Goal: Information Seeking & Learning: Learn about a topic

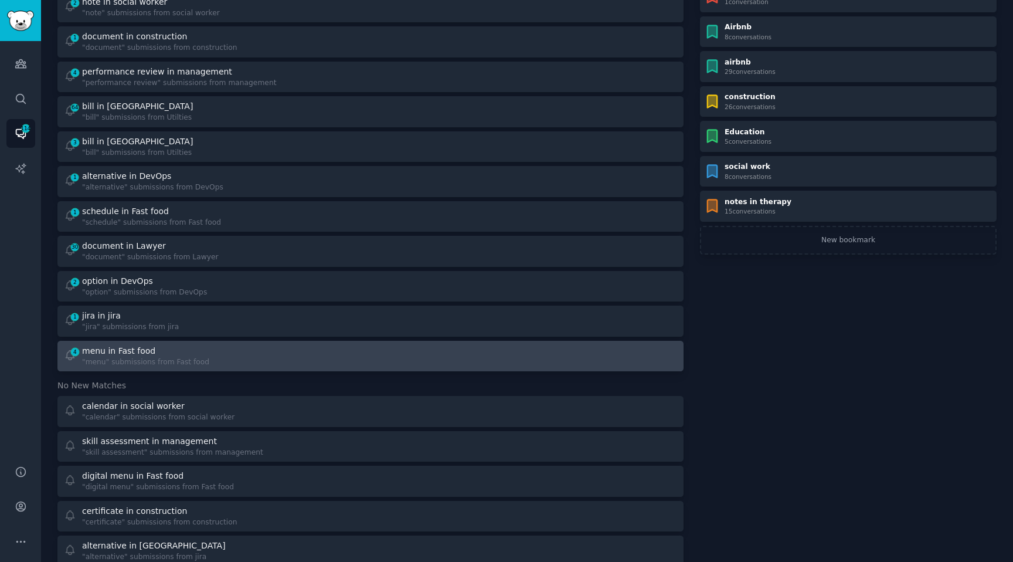
scroll to position [147, 0]
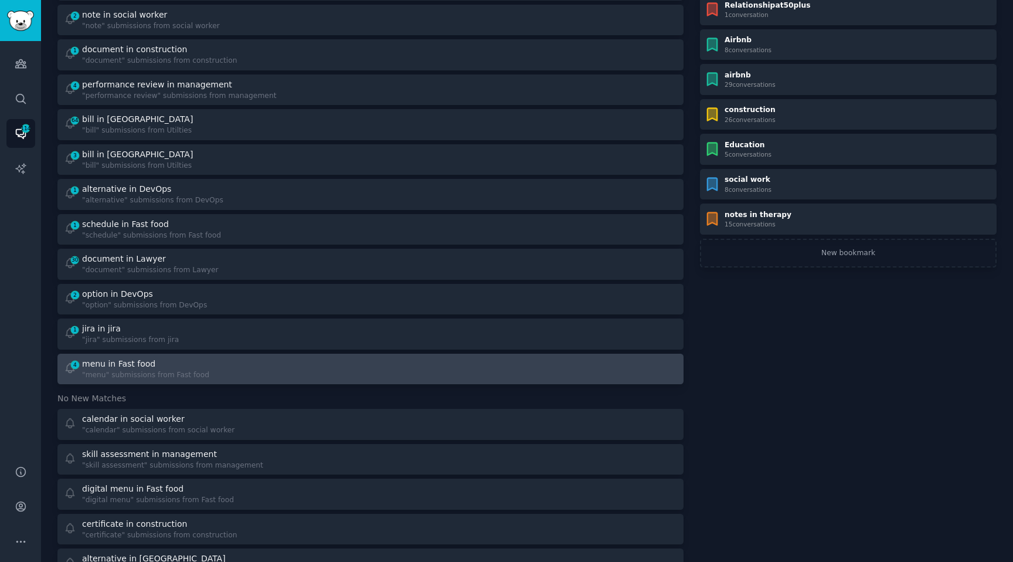
click at [169, 374] on div ""menu" submissions from Fast food" at bounding box center [145, 375] width 127 height 11
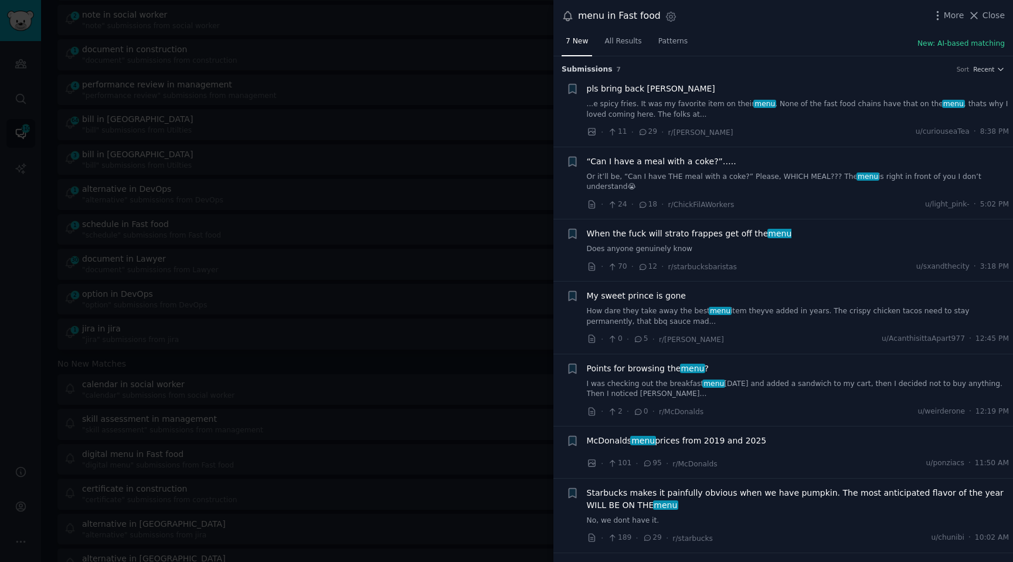
click at [406, 239] on div at bounding box center [506, 281] width 1013 height 562
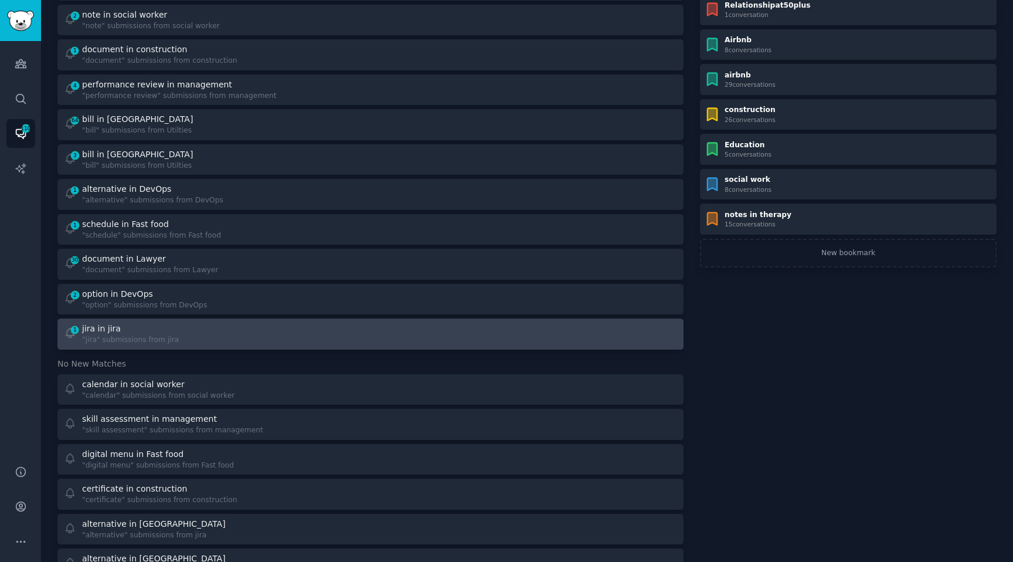
click at [163, 335] on div ""jira" submissions from jira" at bounding box center [130, 340] width 97 height 11
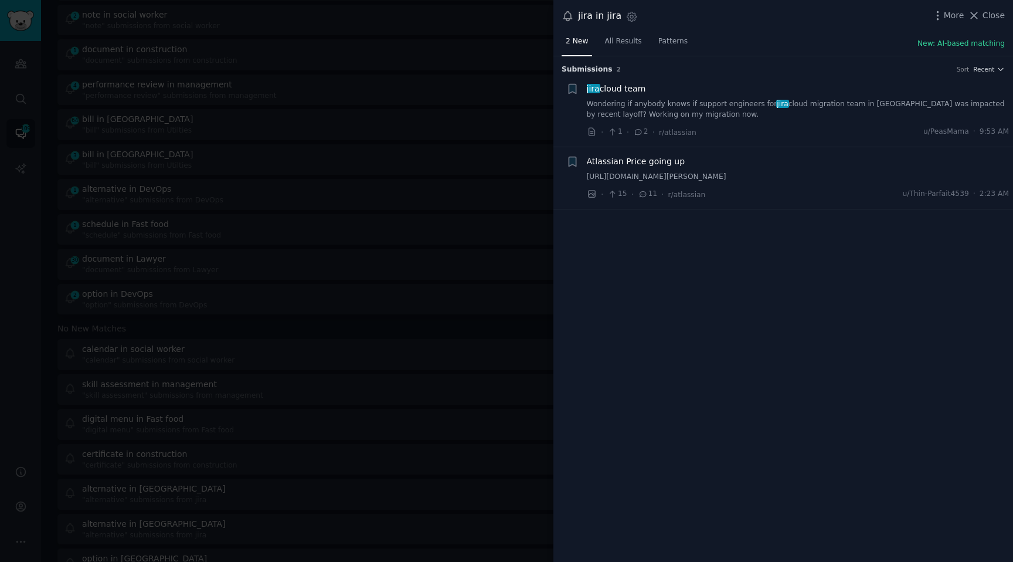
click at [414, 209] on div at bounding box center [506, 281] width 1013 height 562
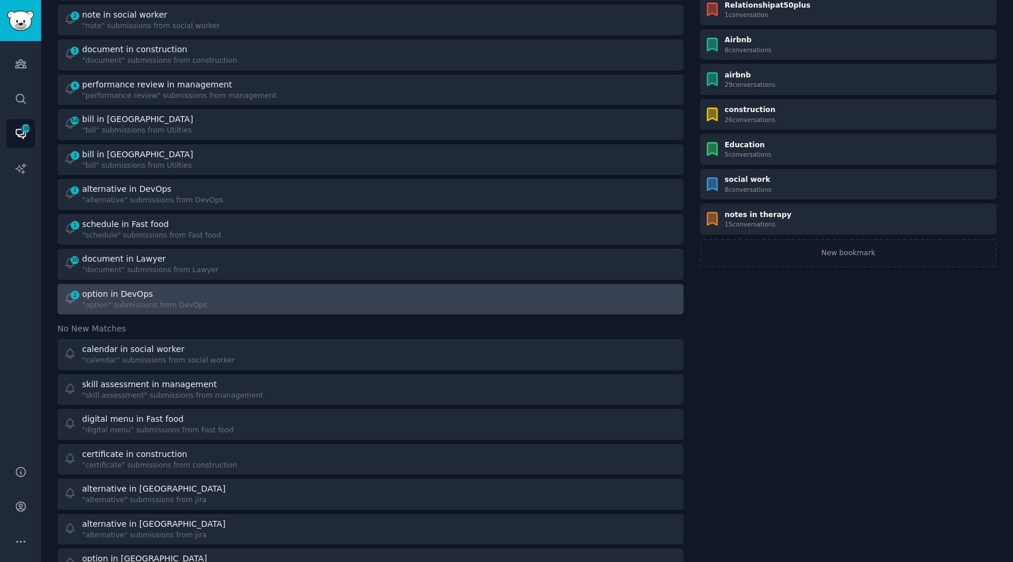
click at [153, 288] on div "option in DevOps" at bounding box center [144, 294] width 125 height 12
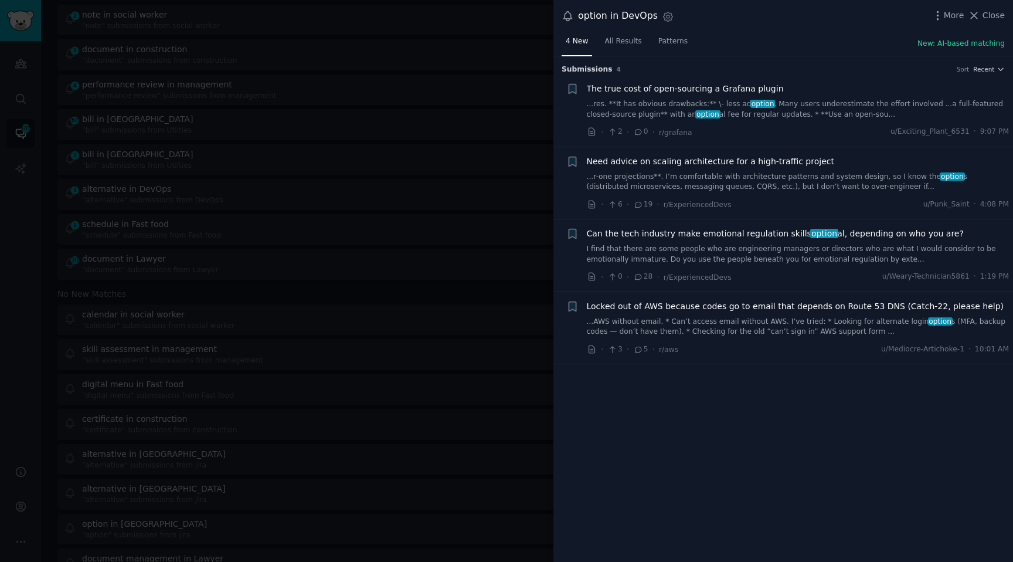
click at [730, 262] on link "I find that there are some people who are engineering managers or directors who…" at bounding box center [798, 254] width 423 height 21
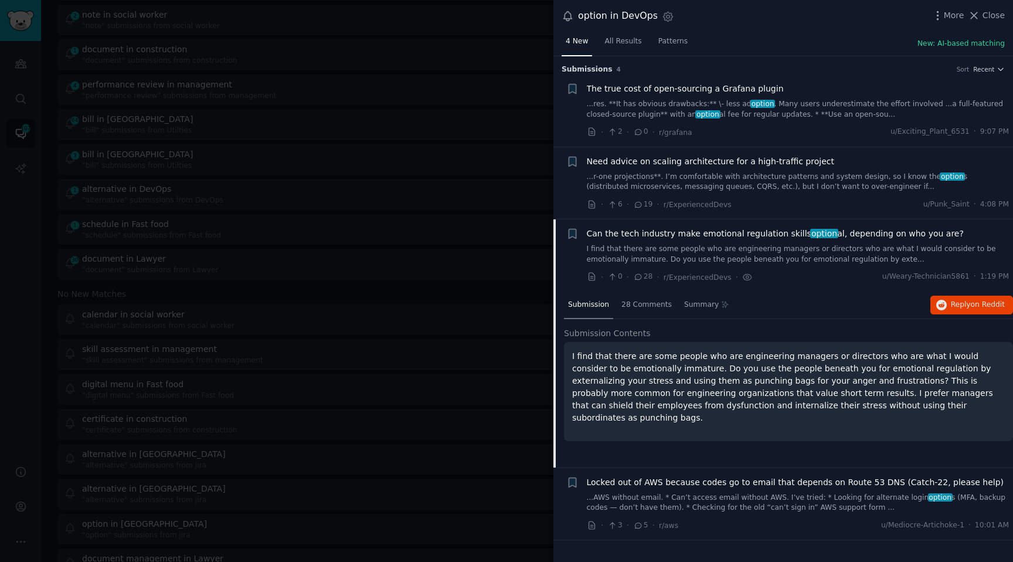
click at [654, 497] on link "...AWS without email. * Can’t access email without AWS. I’ve tried: * Looking f…" at bounding box center [798, 502] width 423 height 21
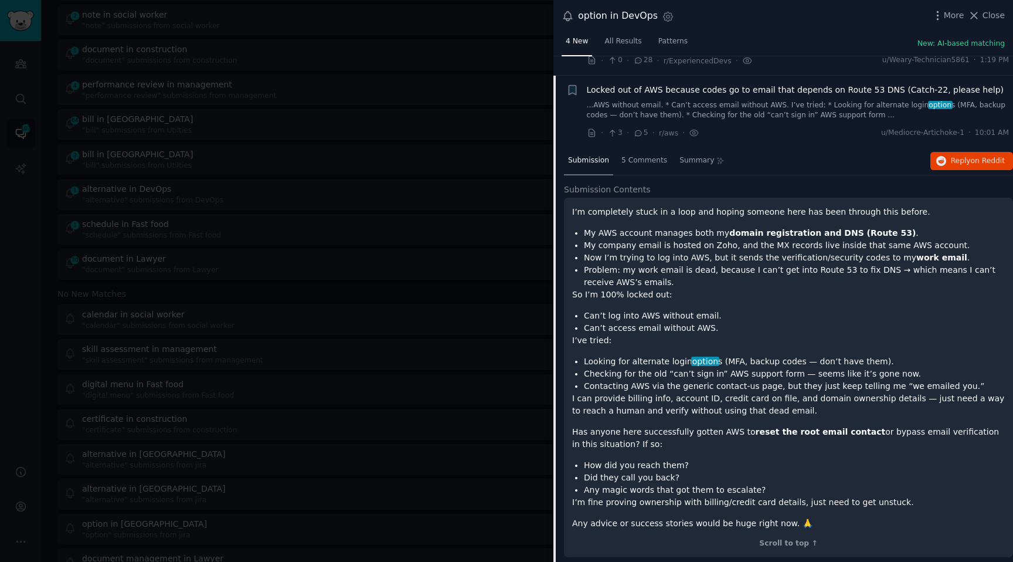
scroll to position [224, 0]
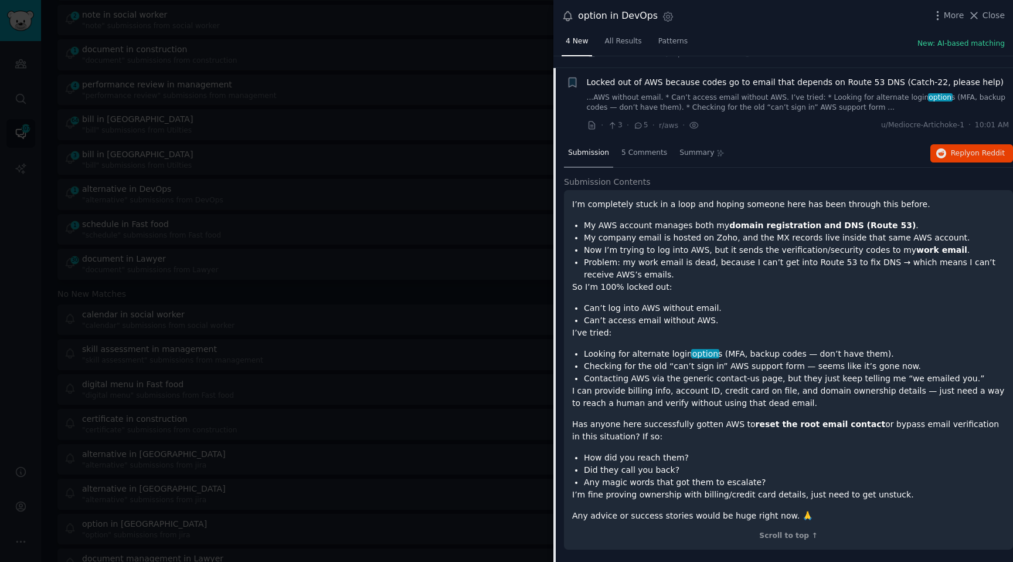
click at [617, 355] on li "Looking for alternate login option s (MFA, backup codes — don’t have them)." at bounding box center [794, 354] width 421 height 12
click at [298, 219] on div at bounding box center [506, 281] width 1013 height 562
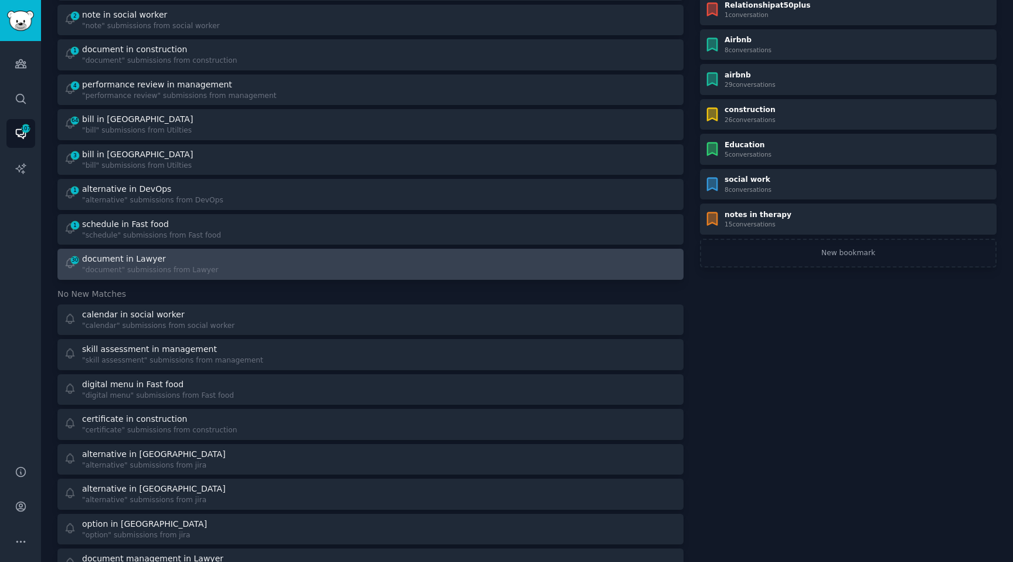
click at [219, 267] on div "30 document in Lawyer "document" submissions from Lawyer" at bounding box center [213, 264] width 299 height 23
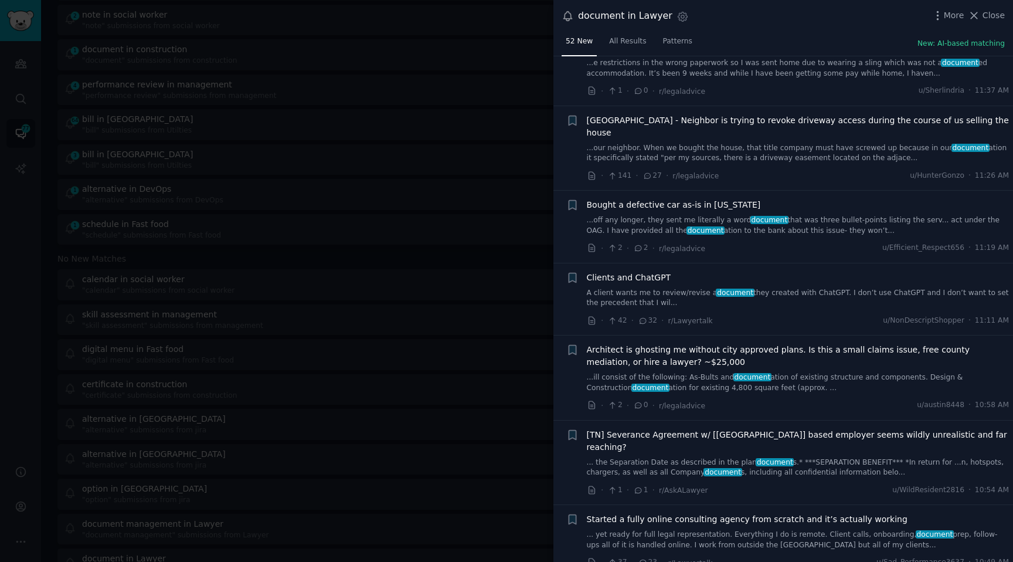
scroll to position [3279, 0]
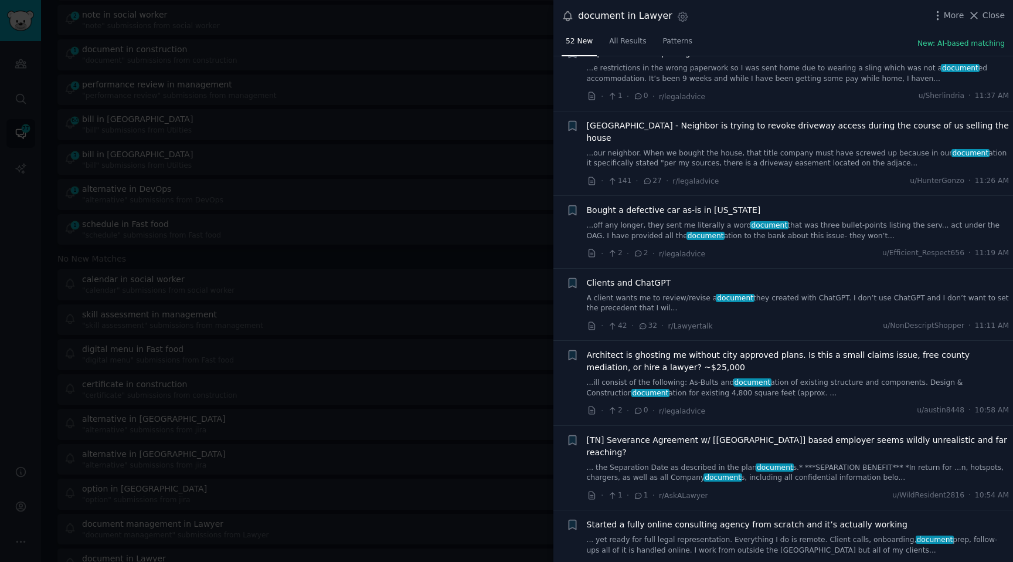
click at [651, 293] on link "A client wants me to review/revise a document they created with ChatGPT. I don’…" at bounding box center [798, 303] width 423 height 21
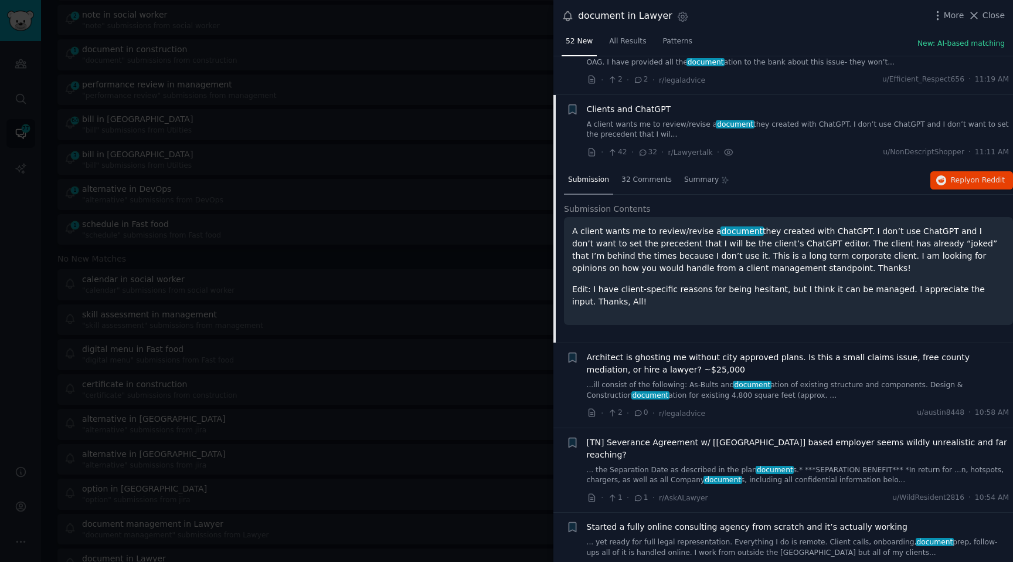
scroll to position [3454, 0]
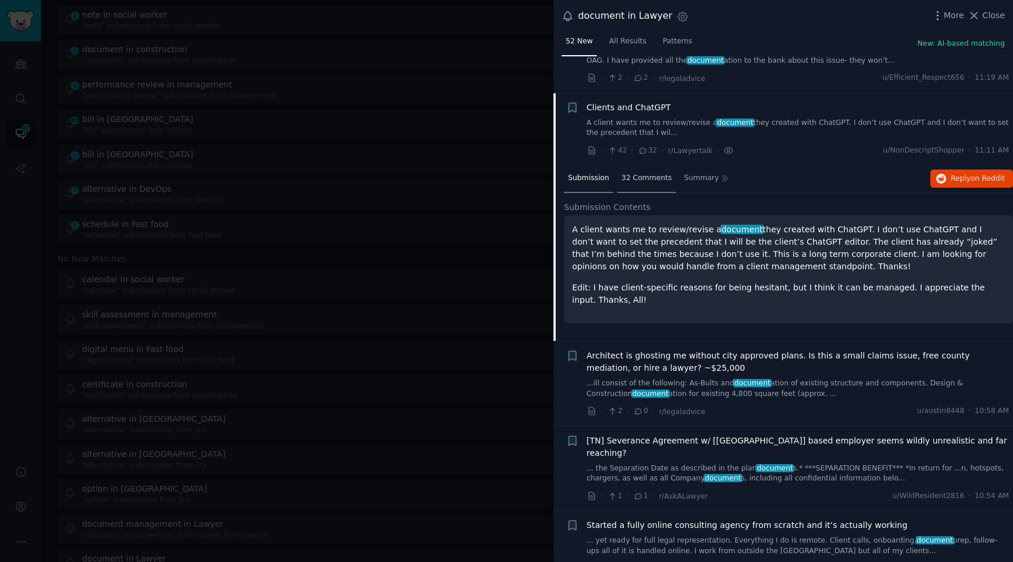
click at [634, 165] on div "32 Comments" at bounding box center [646, 179] width 59 height 28
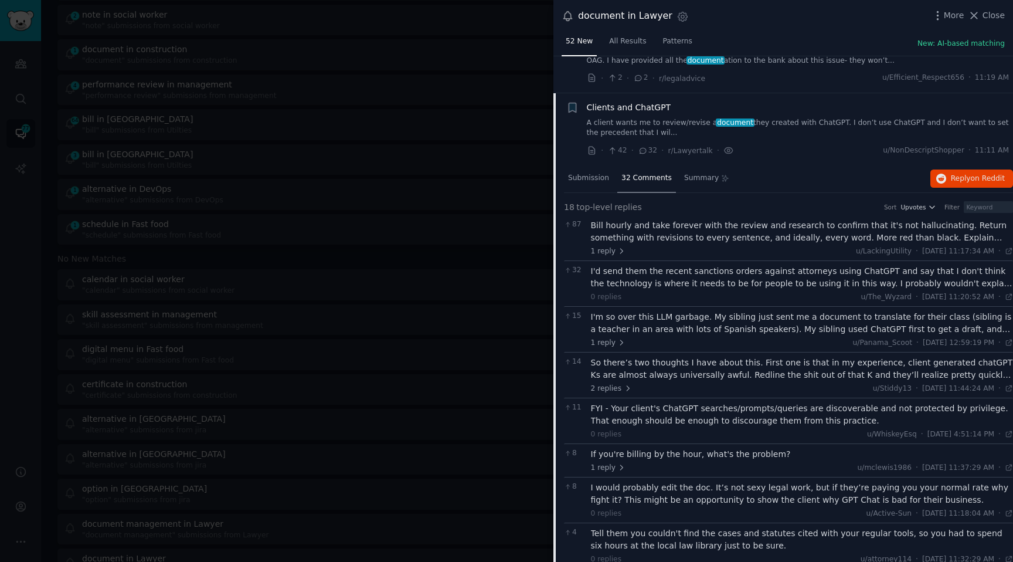
click at [338, 196] on div at bounding box center [506, 281] width 1013 height 562
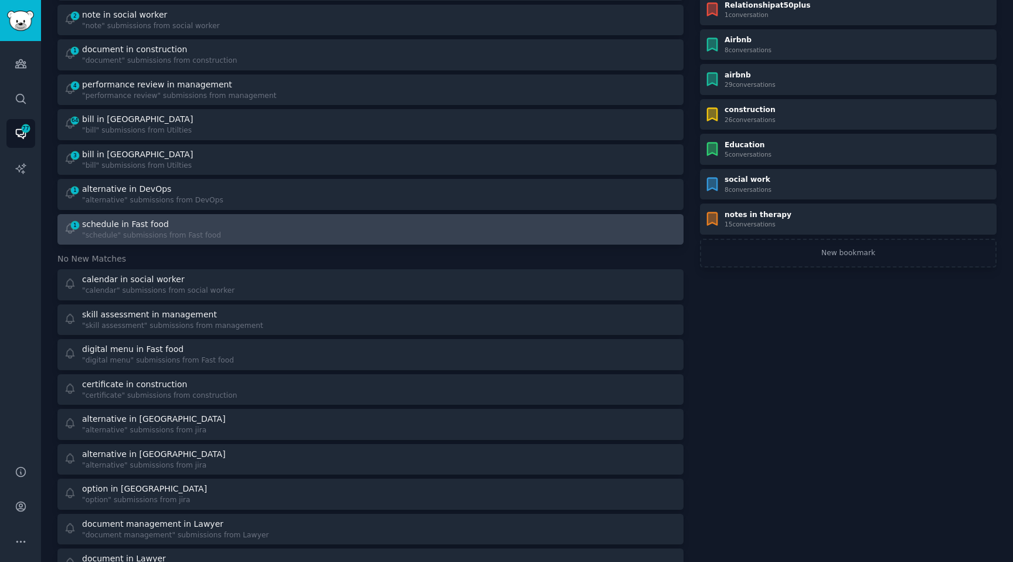
click at [235, 242] on link "1 schedule in Fast food "schedule" submissions from Fast food" at bounding box center [370, 229] width 626 height 31
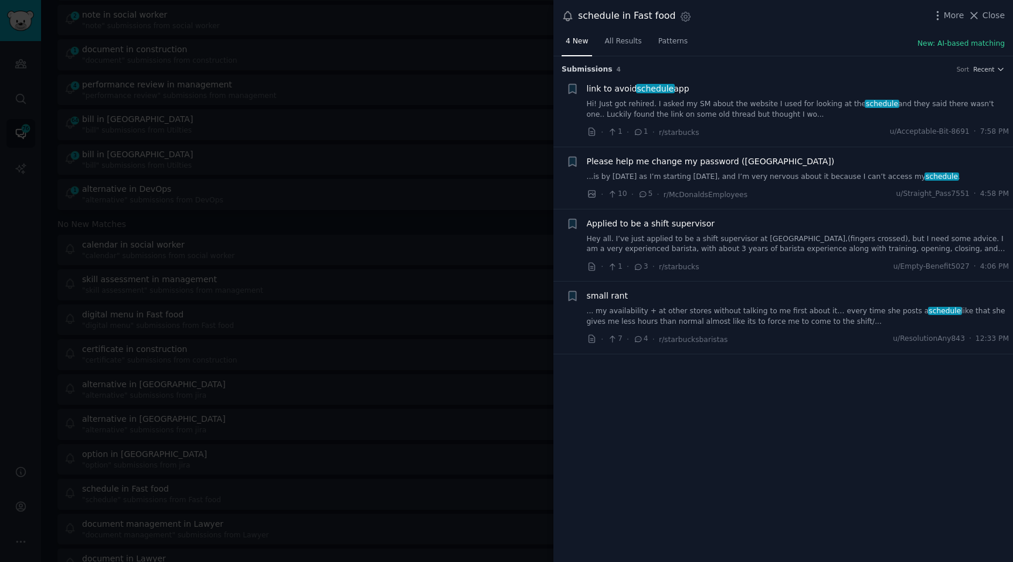
click at [669, 103] on link "Hi! Just got rehired. I asked my SM about the website I used for looking at the…" at bounding box center [798, 109] width 423 height 21
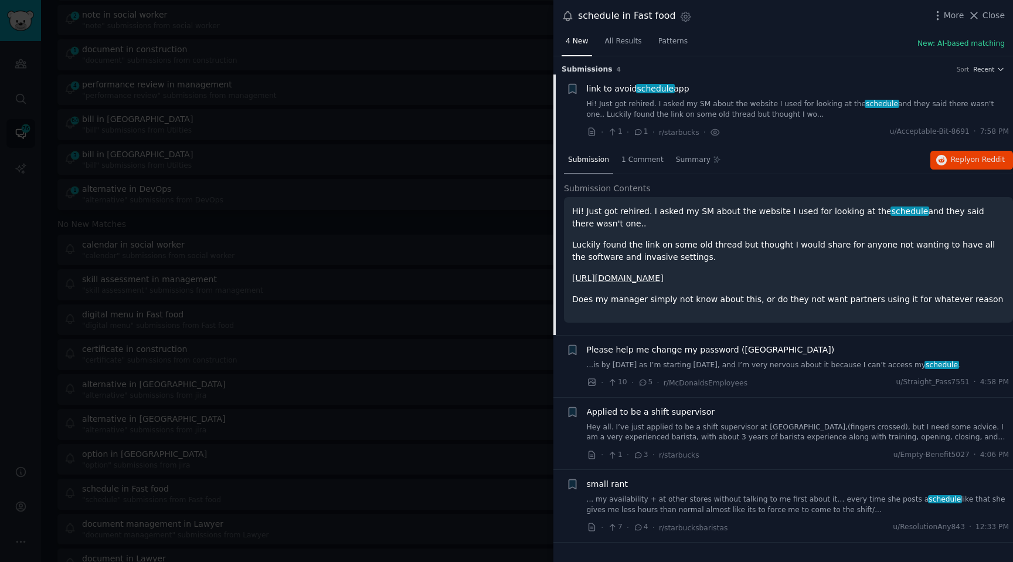
click at [643, 281] on link "[URL][DOMAIN_NAME]" at bounding box center [617, 277] width 91 height 9
click at [644, 276] on link "[URL][DOMAIN_NAME]" at bounding box center [617, 277] width 91 height 9
click at [653, 158] on span "1 Comment" at bounding box center [642, 160] width 42 height 11
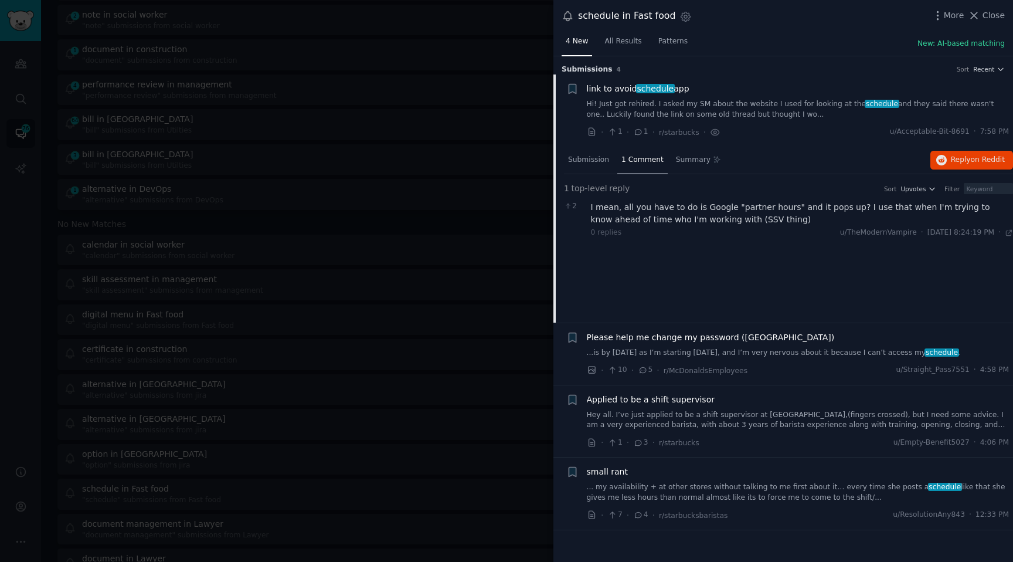
click at [773, 478] on div "small rant ... my availability + at other stores without talking to me first ab…" at bounding box center [798, 483] width 423 height 37
click at [788, 479] on div "small rant ... my availability + at other stores without talking to me first ab…" at bounding box center [798, 483] width 423 height 37
click at [786, 489] on link "... my availability + at other stores without talking to me first about it… eve…" at bounding box center [798, 492] width 423 height 21
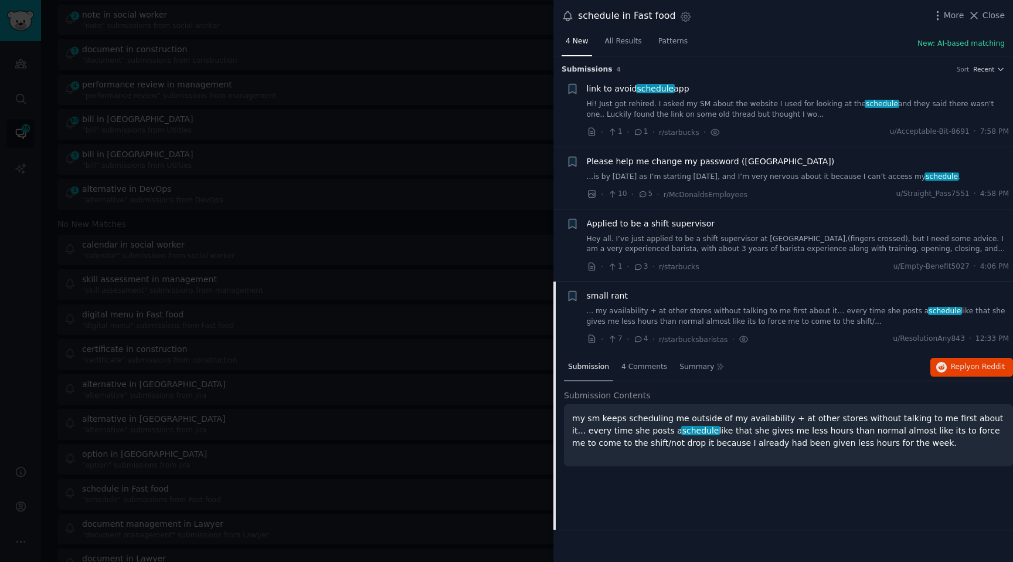
click at [285, 121] on div at bounding box center [506, 281] width 1013 height 562
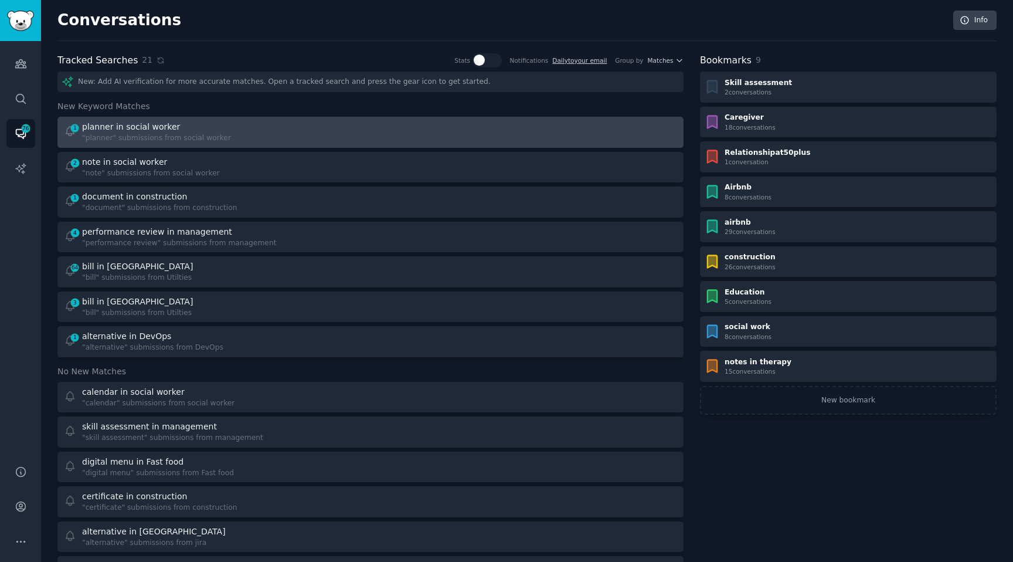
click at [154, 136] on div ""planner" submissions from social worker" at bounding box center [156, 138] width 149 height 11
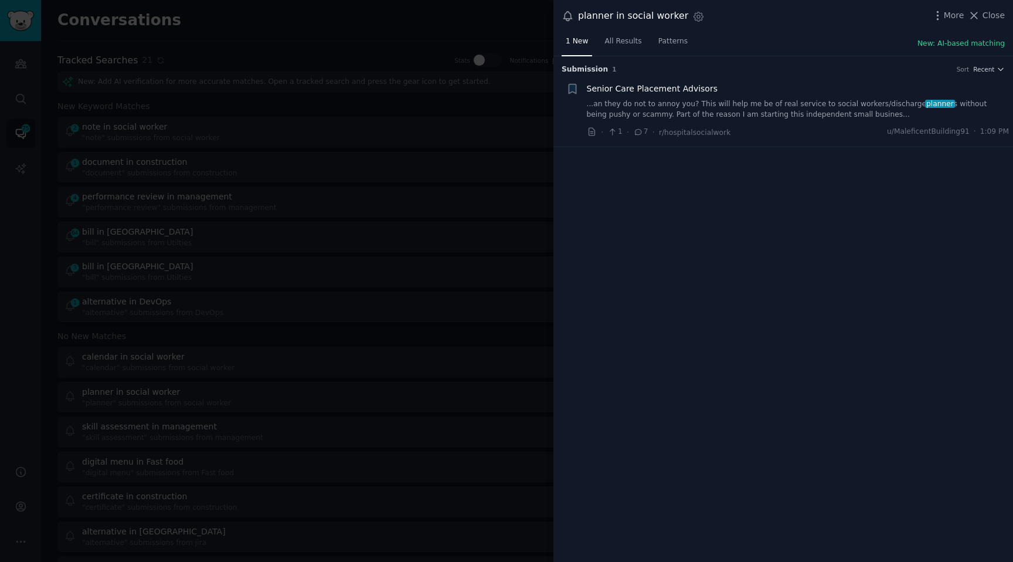
click at [639, 108] on link "...an they do not to annoy you? This will help me be of real service to social …" at bounding box center [798, 109] width 423 height 21
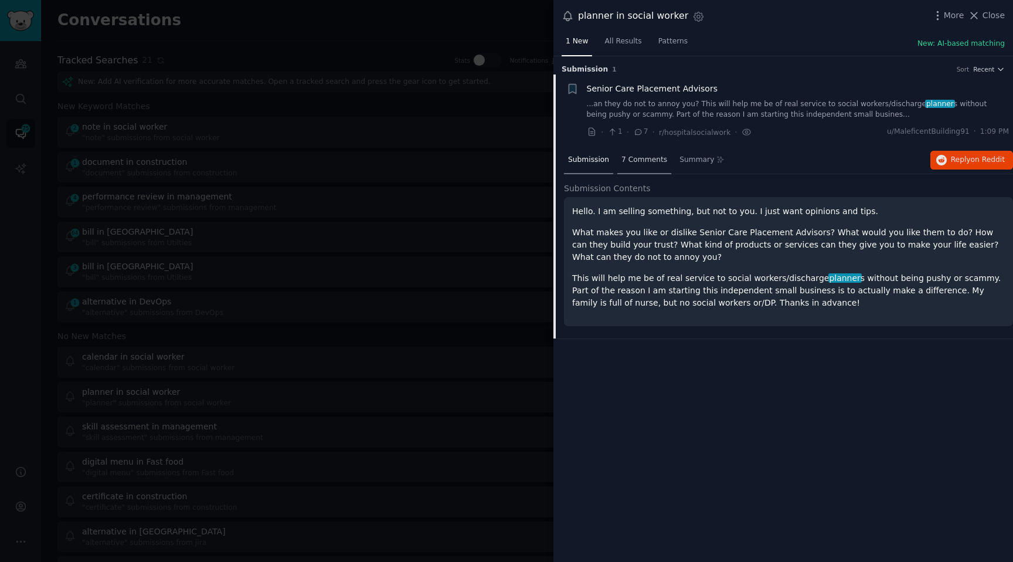
click at [643, 149] on div "7 Comments" at bounding box center [644, 161] width 54 height 28
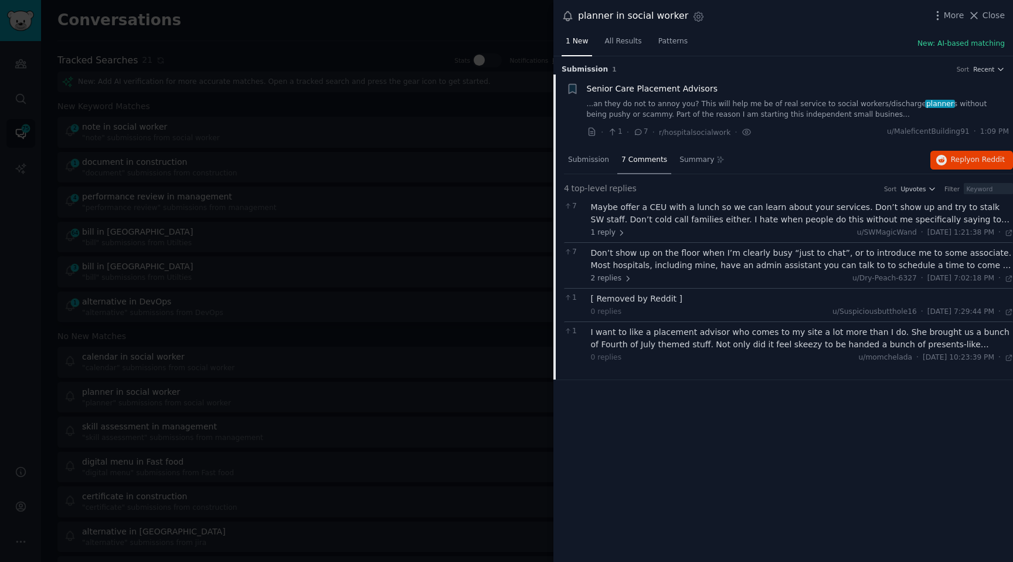
click at [248, 107] on div at bounding box center [506, 281] width 1013 height 562
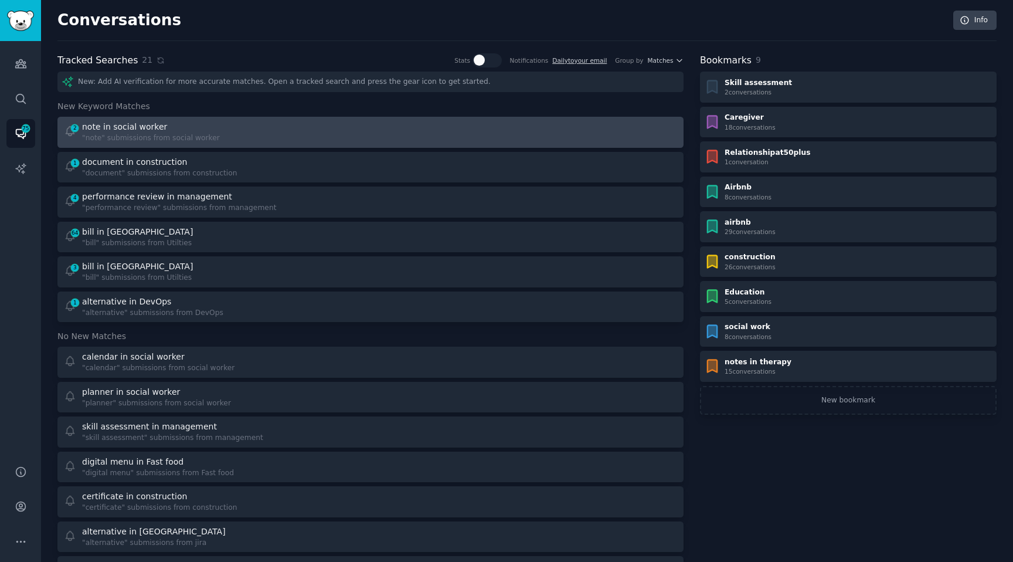
click at [198, 126] on div "note in social worker" at bounding box center [151, 127] width 138 height 12
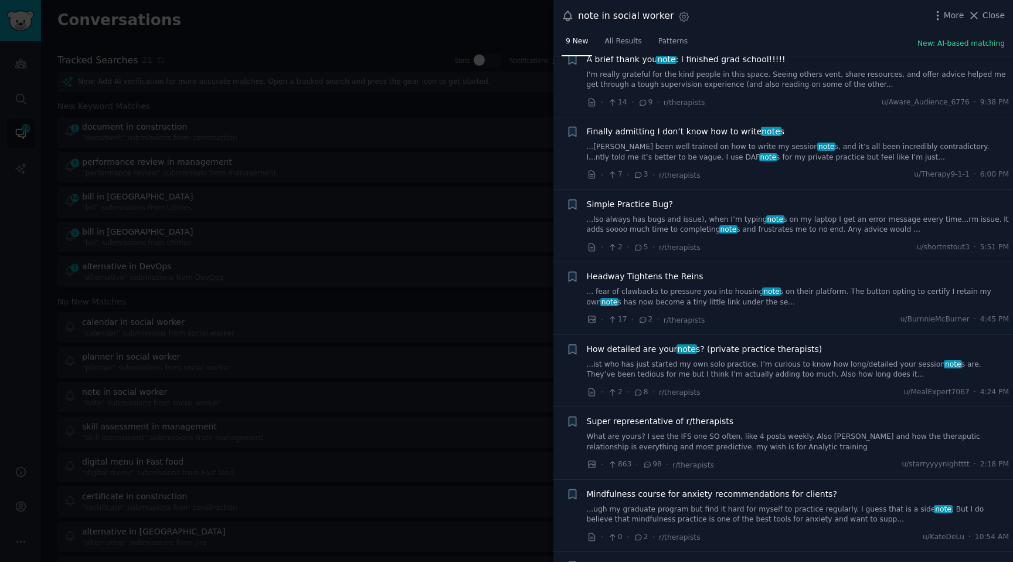
scroll to position [164, 0]
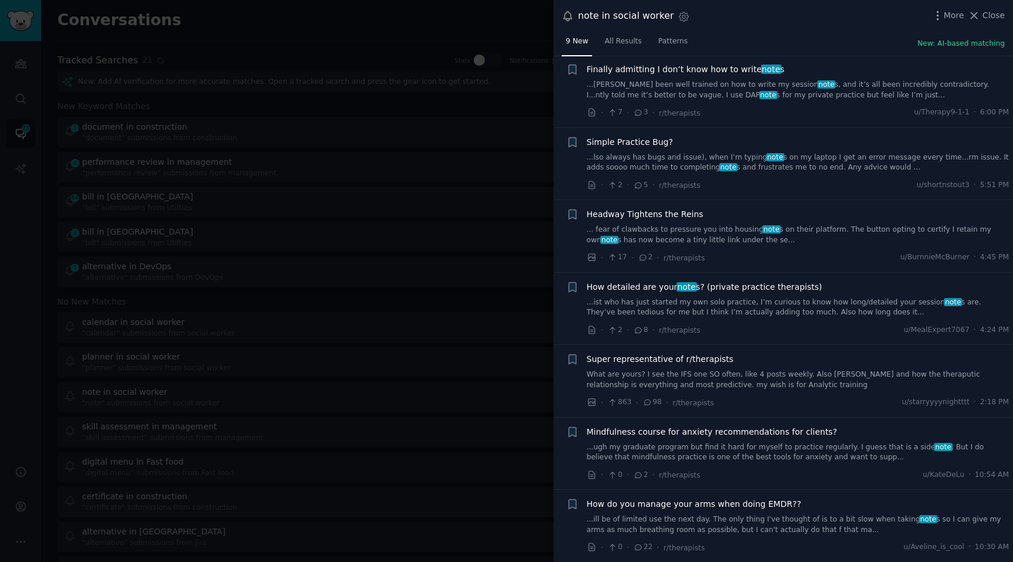
click at [725, 94] on link "...[PERSON_NAME] been well trained on how to write my session note s, and it’s …" at bounding box center [798, 90] width 423 height 21
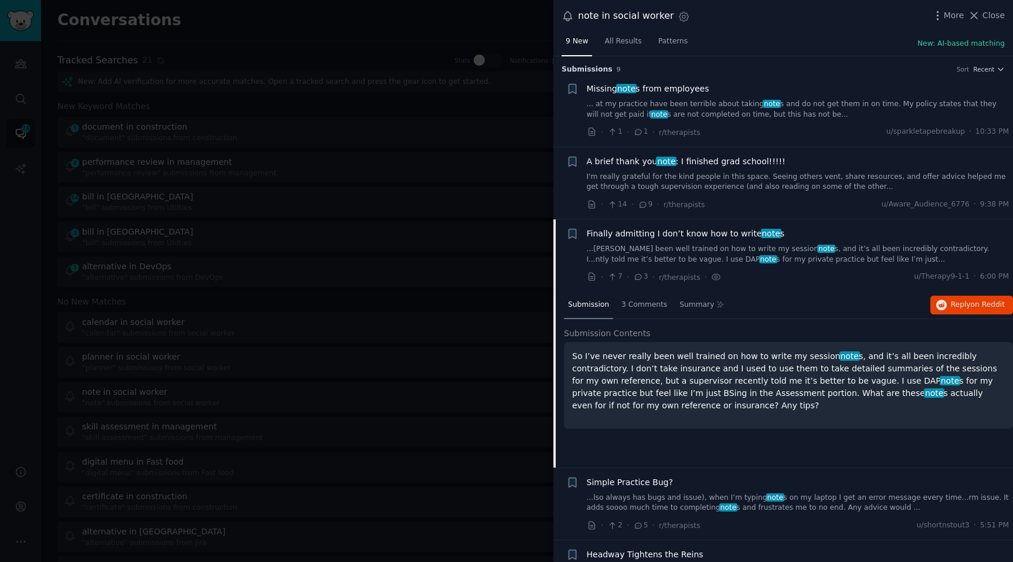
click at [457, 212] on div at bounding box center [506, 281] width 1013 height 562
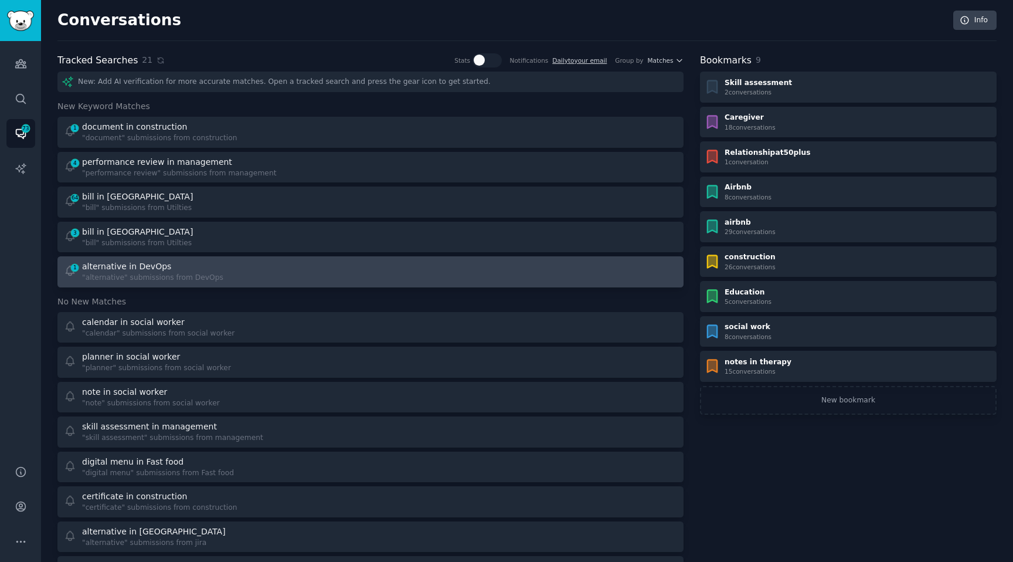
click at [233, 273] on div "1 alternative in DevOps "alternative" submissions from DevOps" at bounding box center [213, 271] width 299 height 23
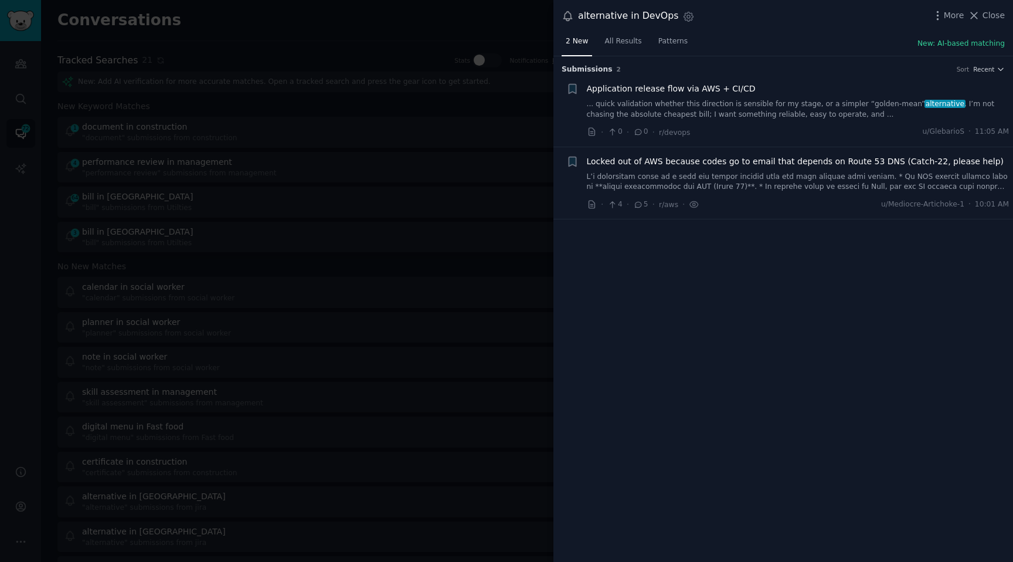
click at [426, 244] on div at bounding box center [506, 281] width 1013 height 562
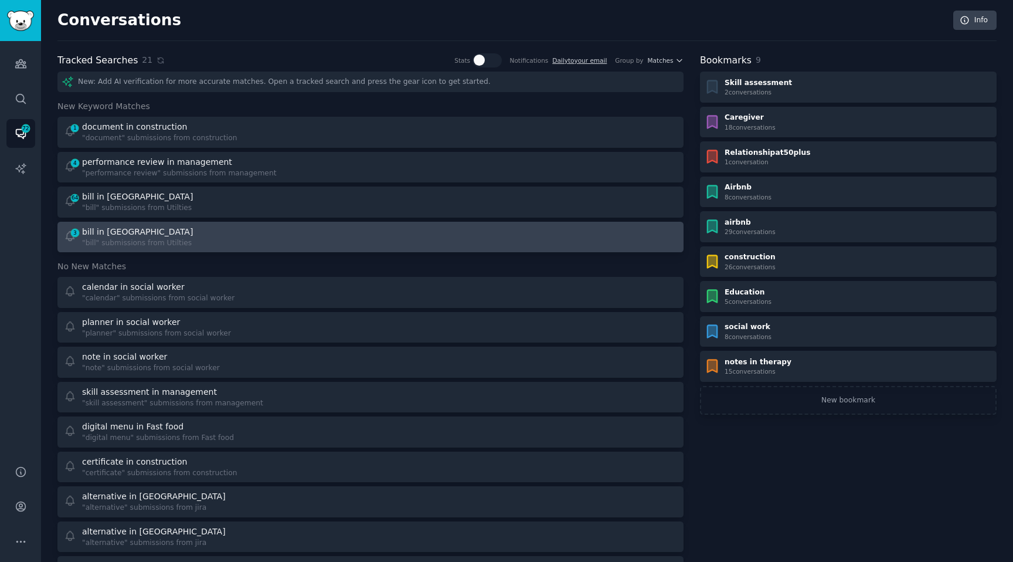
click at [191, 245] on div "3 bill in Utilties "bill" submissions from Utilties" at bounding box center [213, 237] width 299 height 23
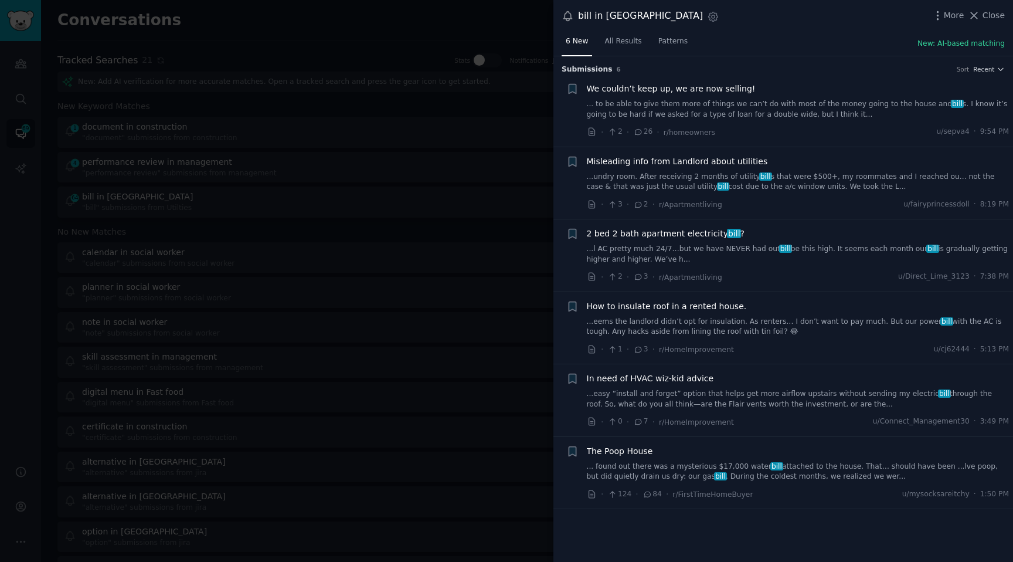
click at [653, 107] on link "... to be able to give them more of things we can’t do with most of the money g…" at bounding box center [798, 109] width 423 height 21
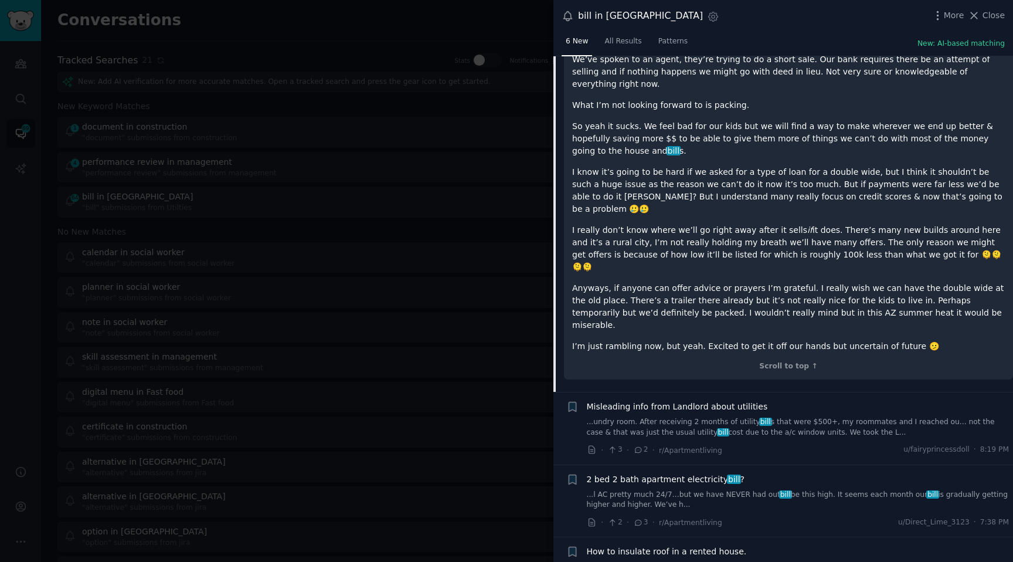
scroll to position [520, 0]
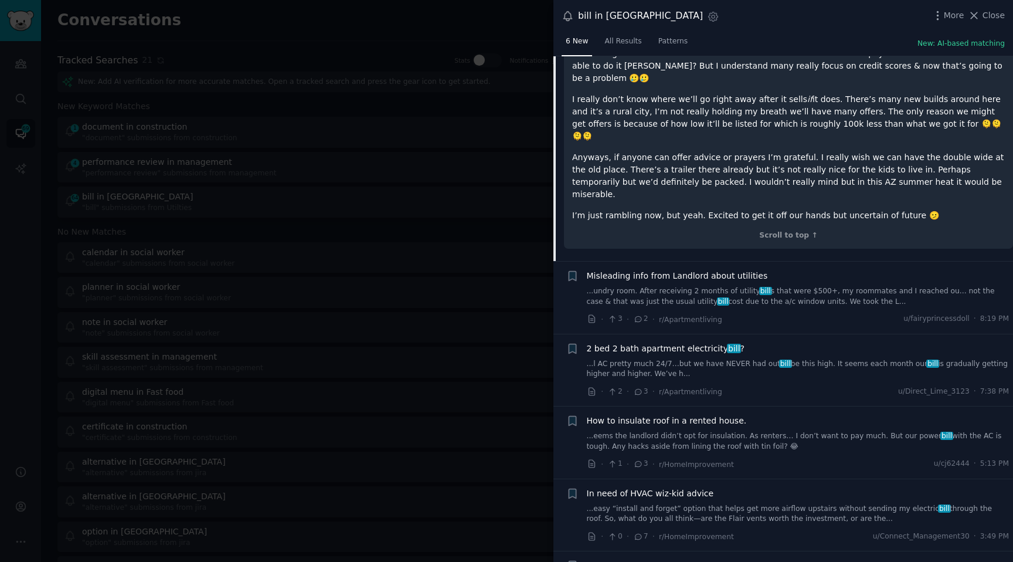
click at [391, 225] on div at bounding box center [506, 281] width 1013 height 562
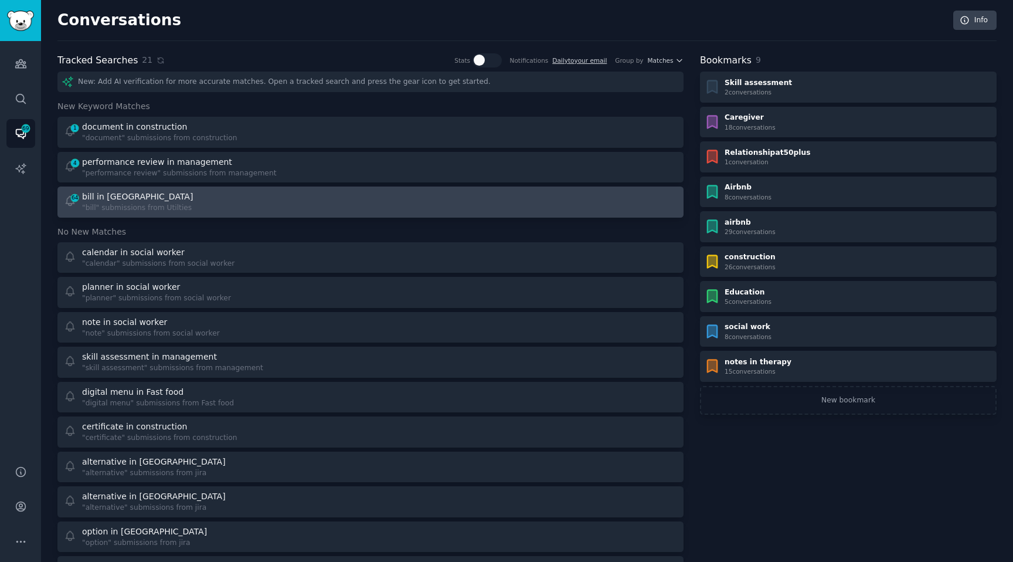
click at [208, 194] on div "64 bill in Utilties "bill" submissions from Utilties" at bounding box center [213, 202] width 299 height 23
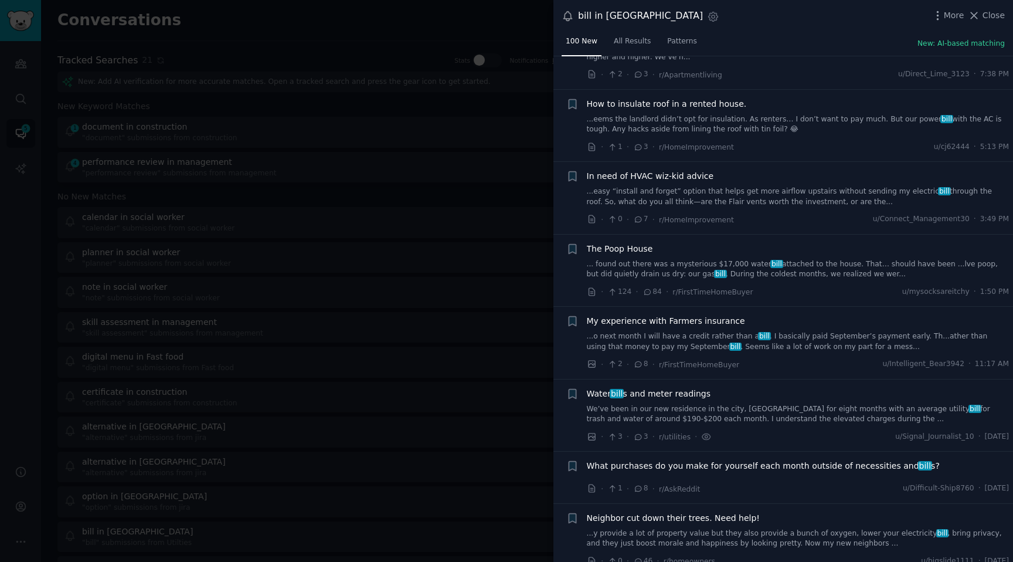
scroll to position [205, 0]
click at [448, 297] on div at bounding box center [506, 281] width 1013 height 562
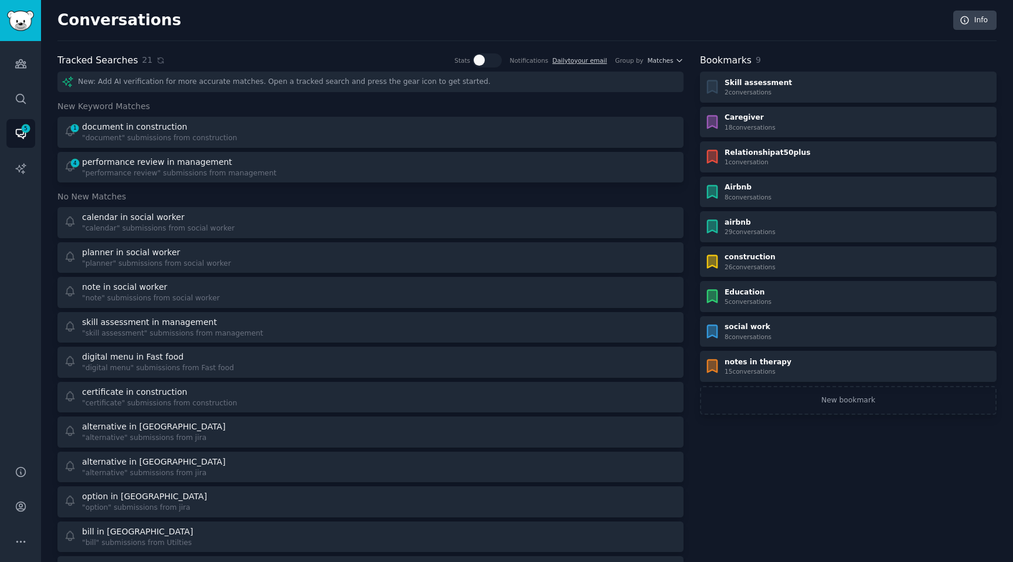
click at [170, 148] on div "1 document in construction "document" submissions from construction 4 performan…" at bounding box center [370, 150] width 626 height 66
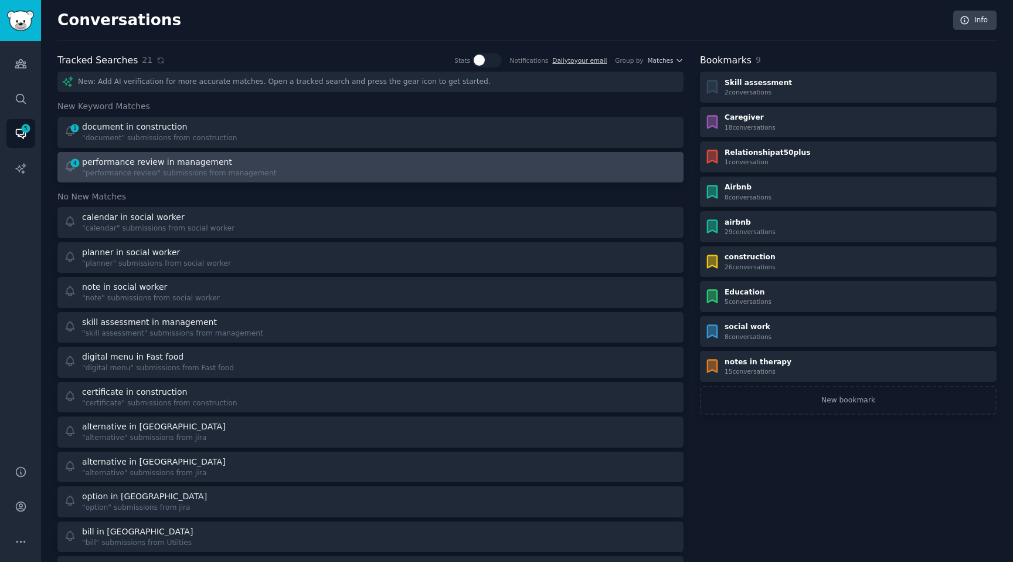
click at [163, 167] on div "performance review in management" at bounding box center [157, 162] width 150 height 12
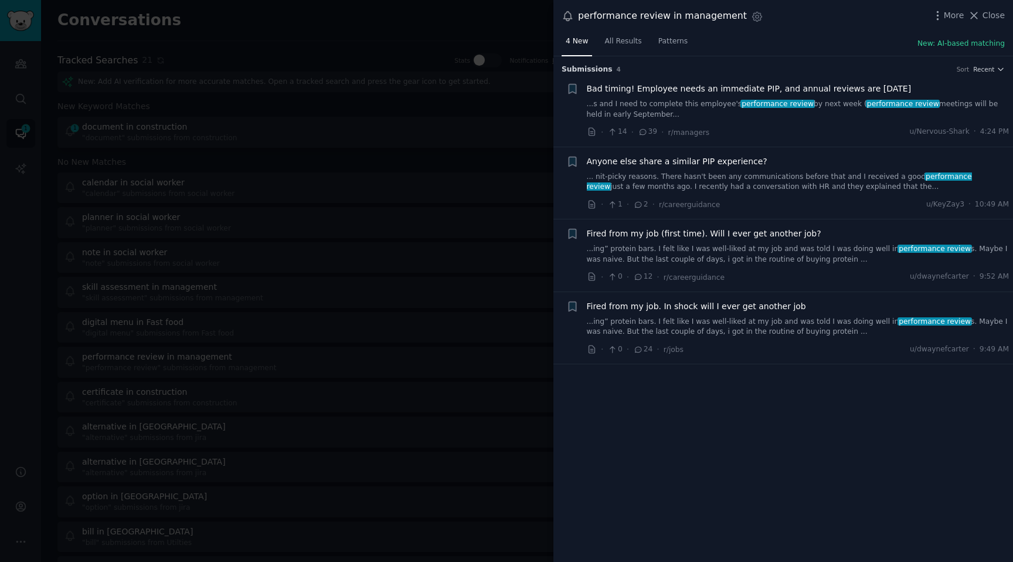
click at [241, 201] on div at bounding box center [506, 281] width 1013 height 562
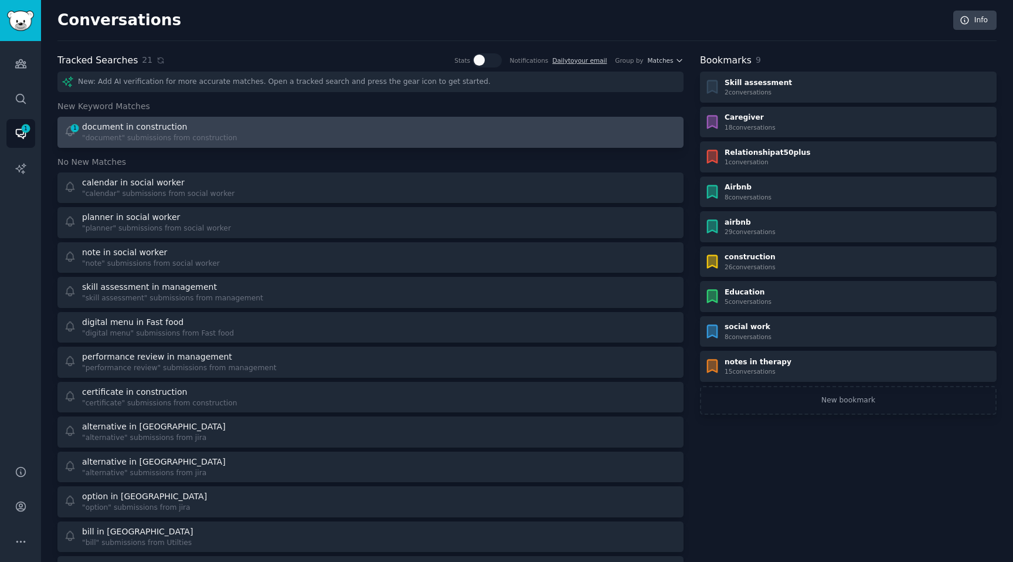
click at [111, 131] on div "document in construction" at bounding box center [134, 127] width 105 height 12
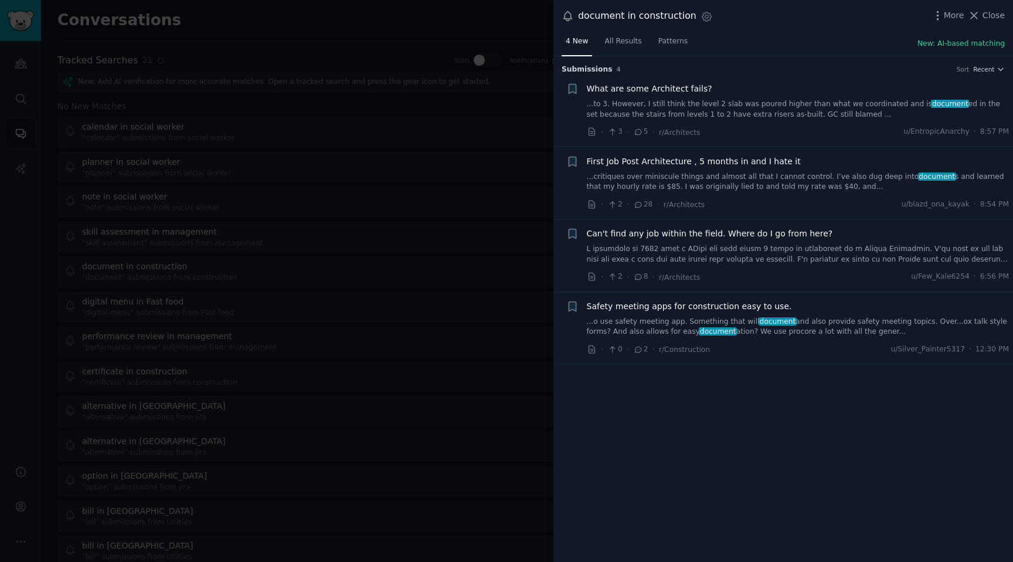
click at [247, 210] on div at bounding box center [506, 281] width 1013 height 562
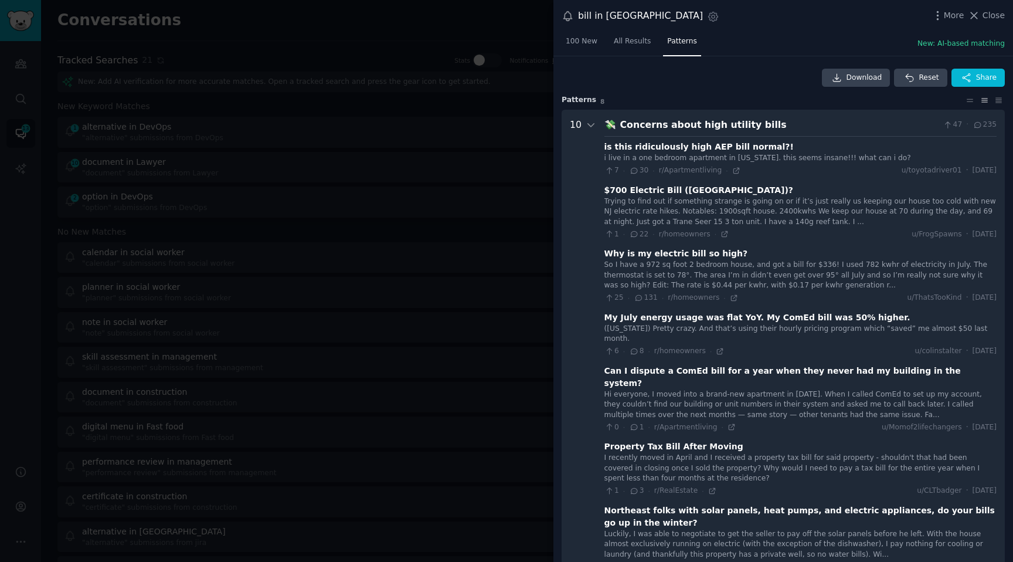
scroll to position [53, 0]
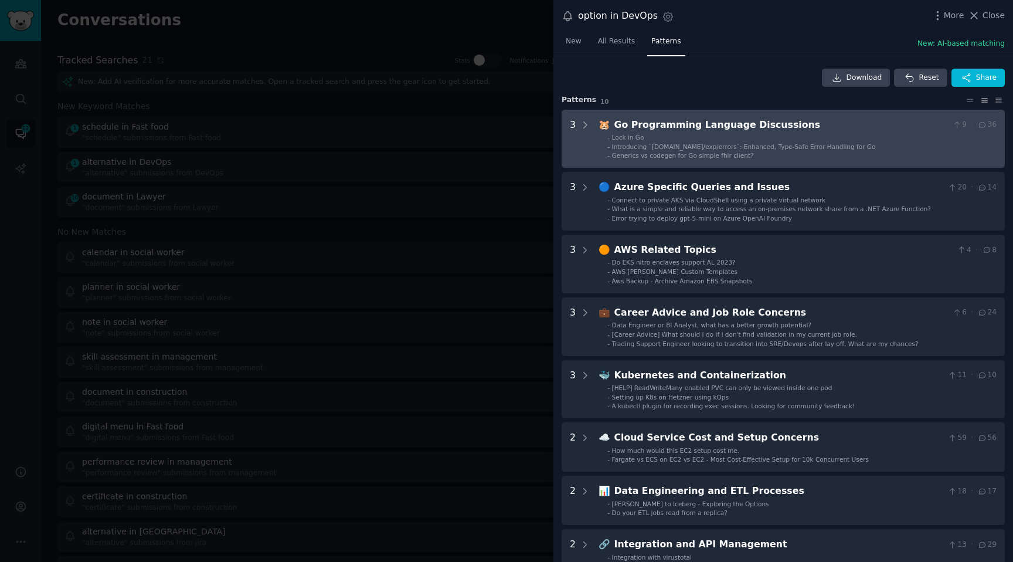
scroll to position [26, 0]
